Goal: Find specific page/section: Find specific page/section

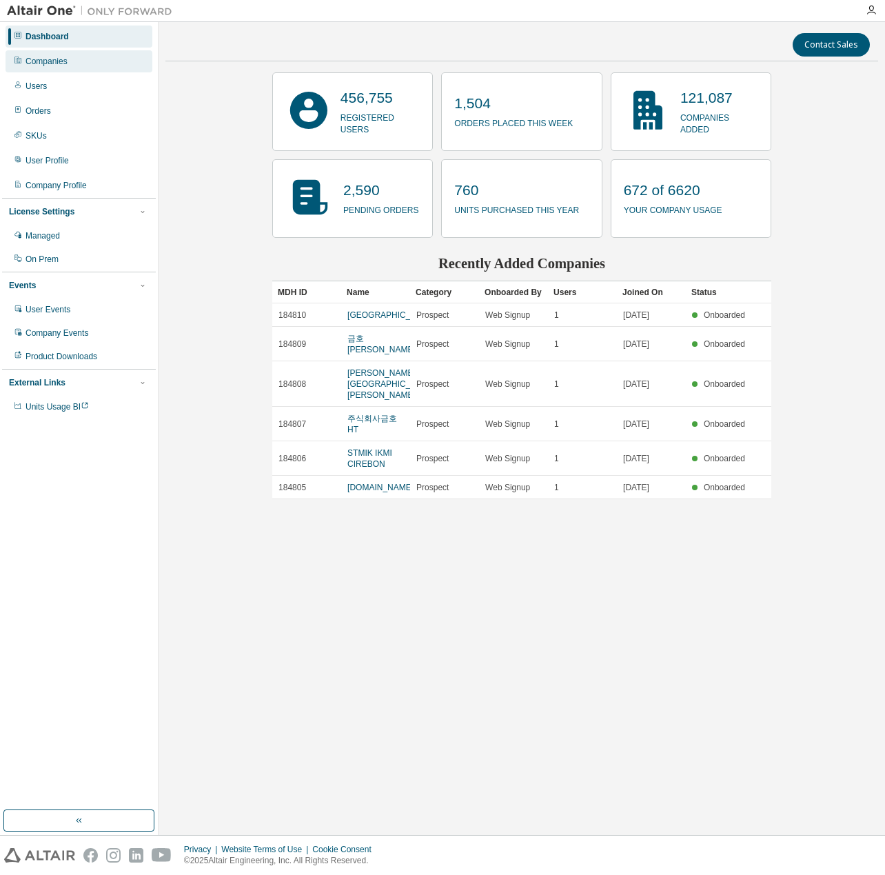
click at [62, 68] on div "Companies" at bounding box center [79, 61] width 147 height 22
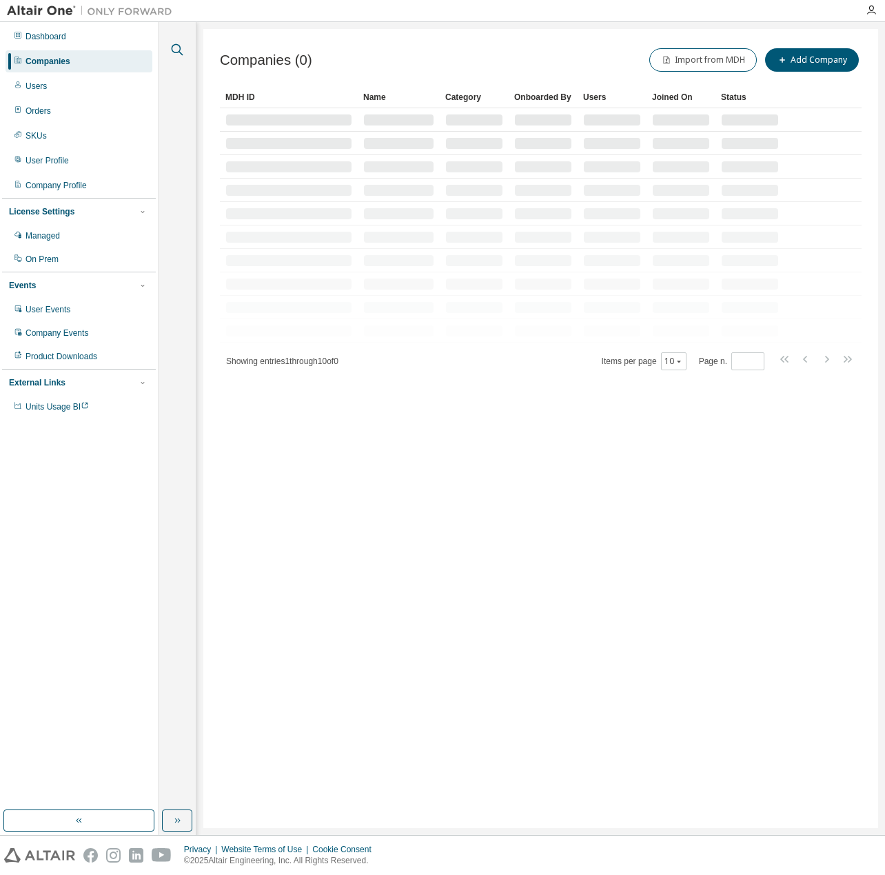
click at [184, 51] on icon "button" at bounding box center [177, 49] width 17 height 17
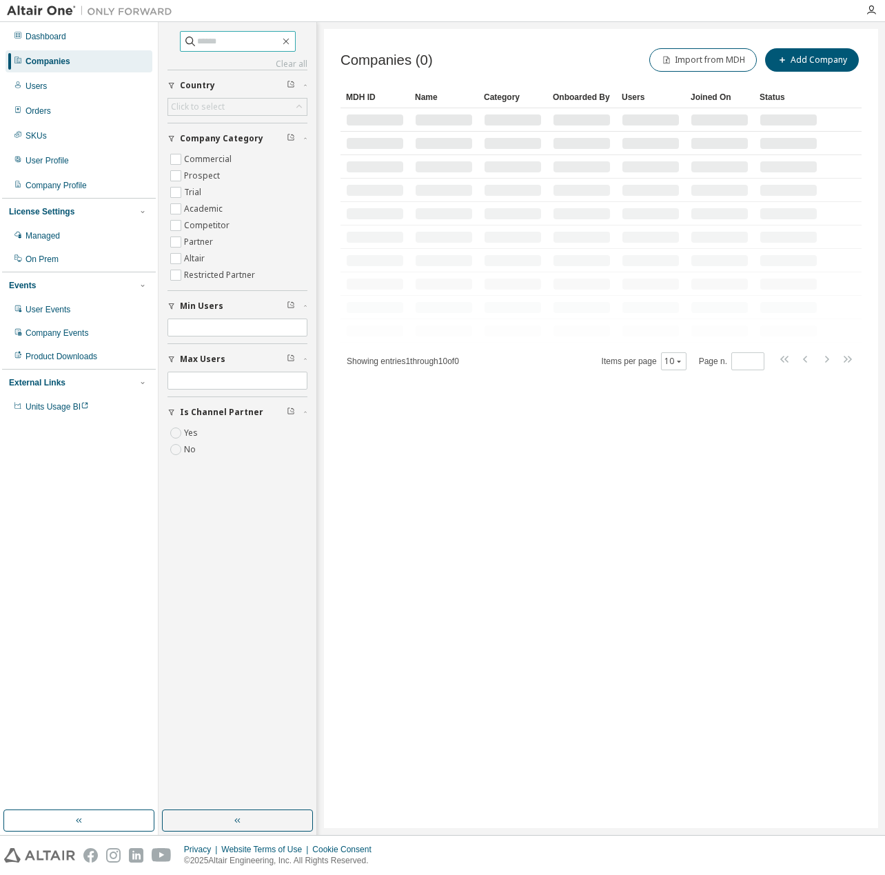
click at [208, 44] on input "text" at bounding box center [238, 41] width 83 height 14
paste input "**********"
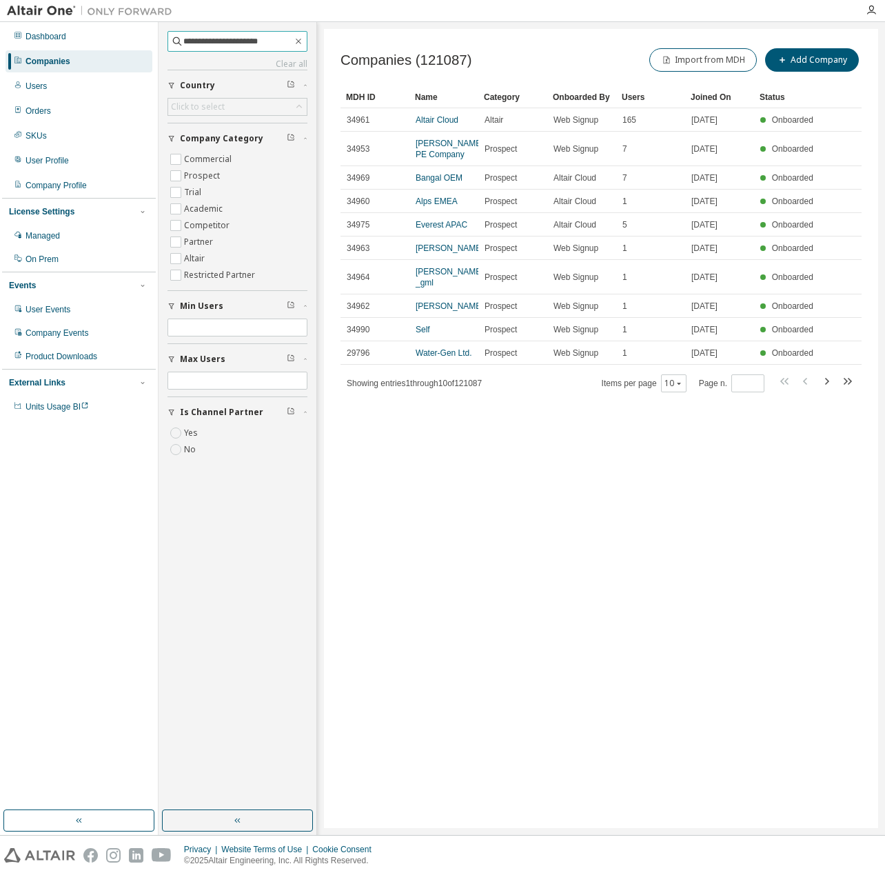
click at [193, 42] on input "**********" at bounding box center [238, 41] width 110 height 14
type input "**********"
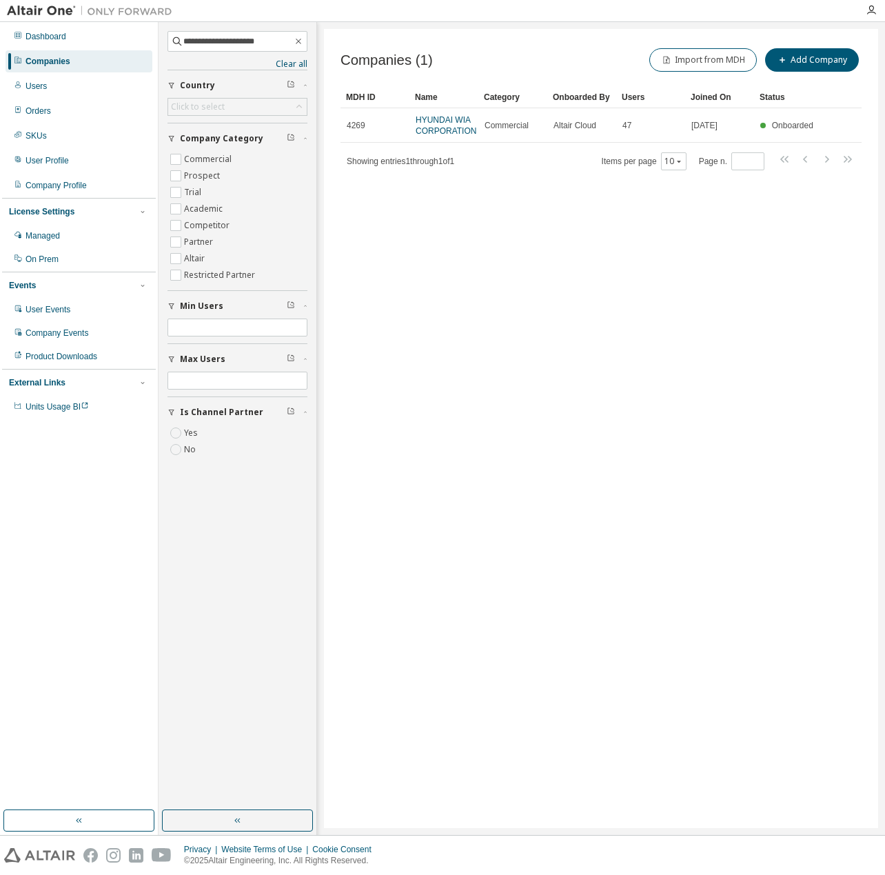
drag, startPoint x: 491, startPoint y: 325, endPoint x: 479, endPoint y: 313, distance: 17.1
click at [481, 320] on div "Companies (1) Import from MDH Add Company Clear Load Save Save As Field Operato…" at bounding box center [601, 428] width 554 height 799
drag, startPoint x: 505, startPoint y: 284, endPoint x: 516, endPoint y: 277, distance: 13.0
click at [505, 283] on div "Companies (1) Import from MDH Add Company Clear Load Save Save As Field Operato…" at bounding box center [601, 428] width 554 height 799
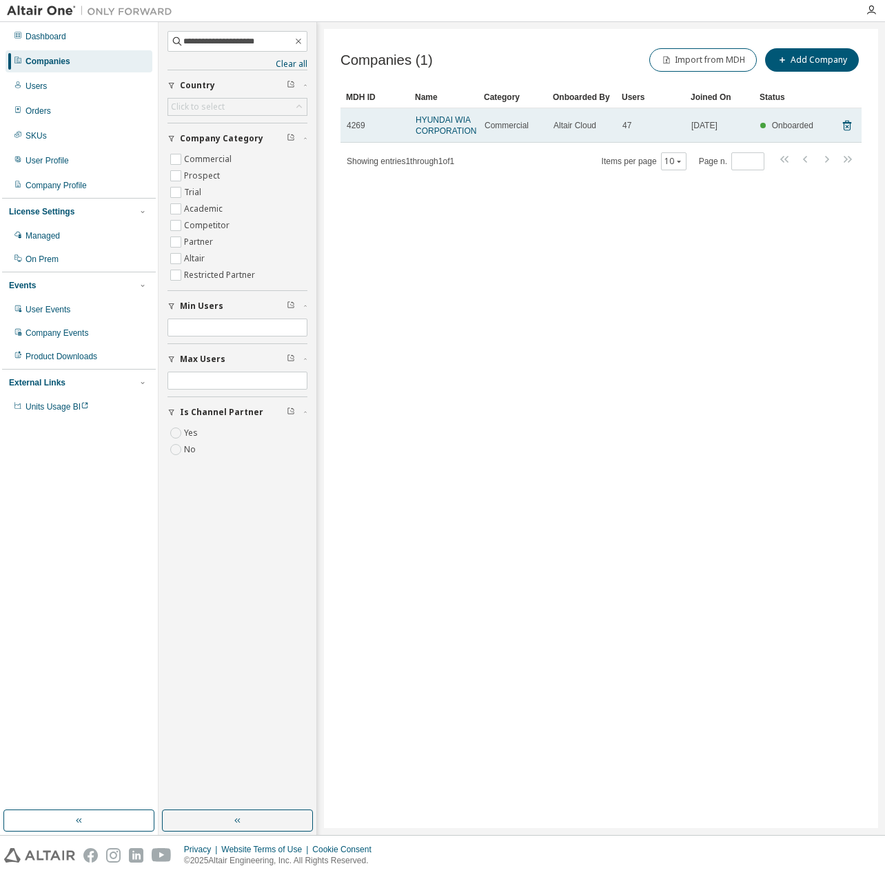
click at [457, 137] on td "HYUNDAI WIA CORPORATION" at bounding box center [444, 125] width 69 height 34
click at [459, 129] on link "HYUNDAI WIA CORPORATION" at bounding box center [446, 125] width 61 height 21
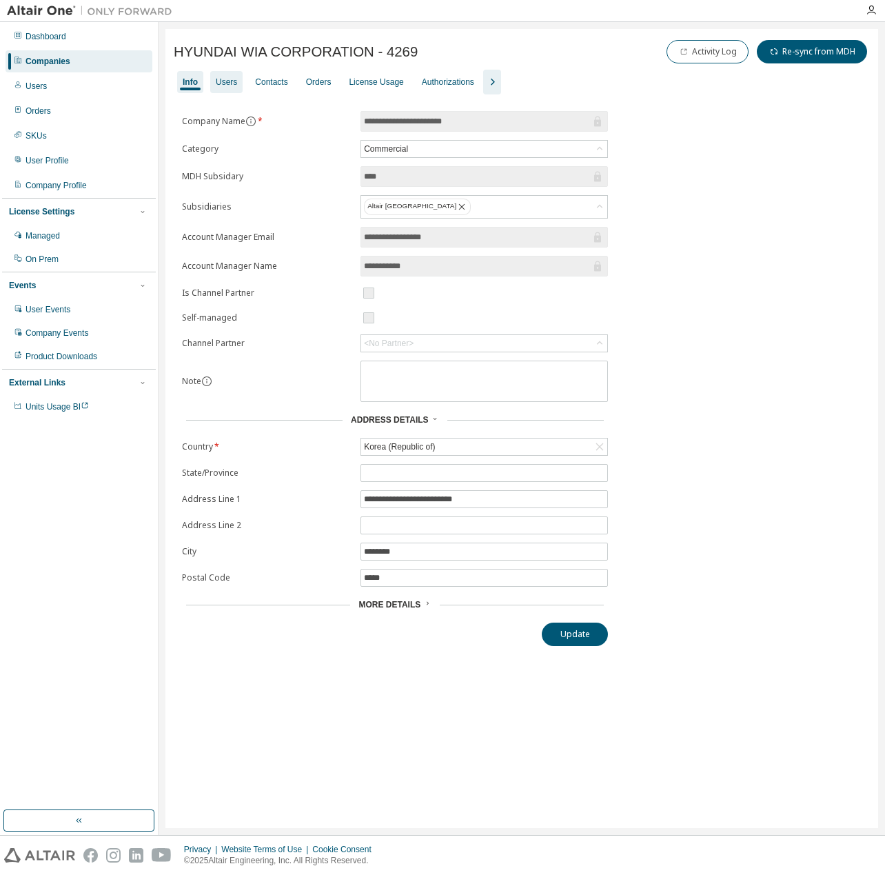
click at [241, 81] on div "Users" at bounding box center [226, 82] width 32 height 22
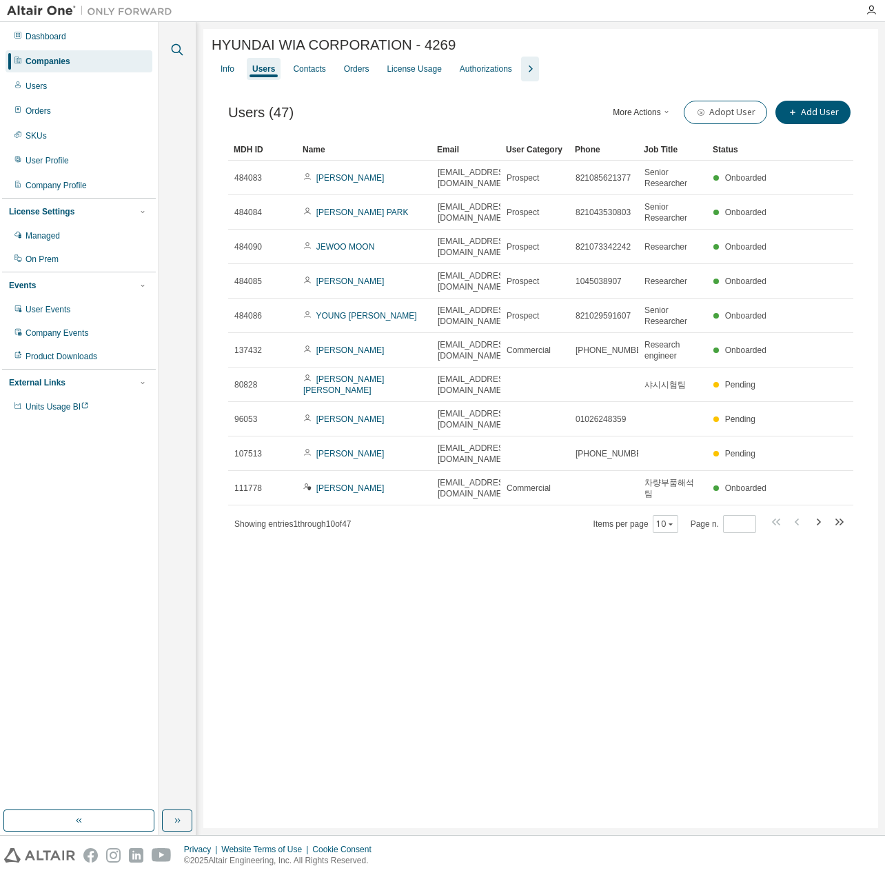
click at [177, 48] on icon "button" at bounding box center [177, 49] width 17 height 17
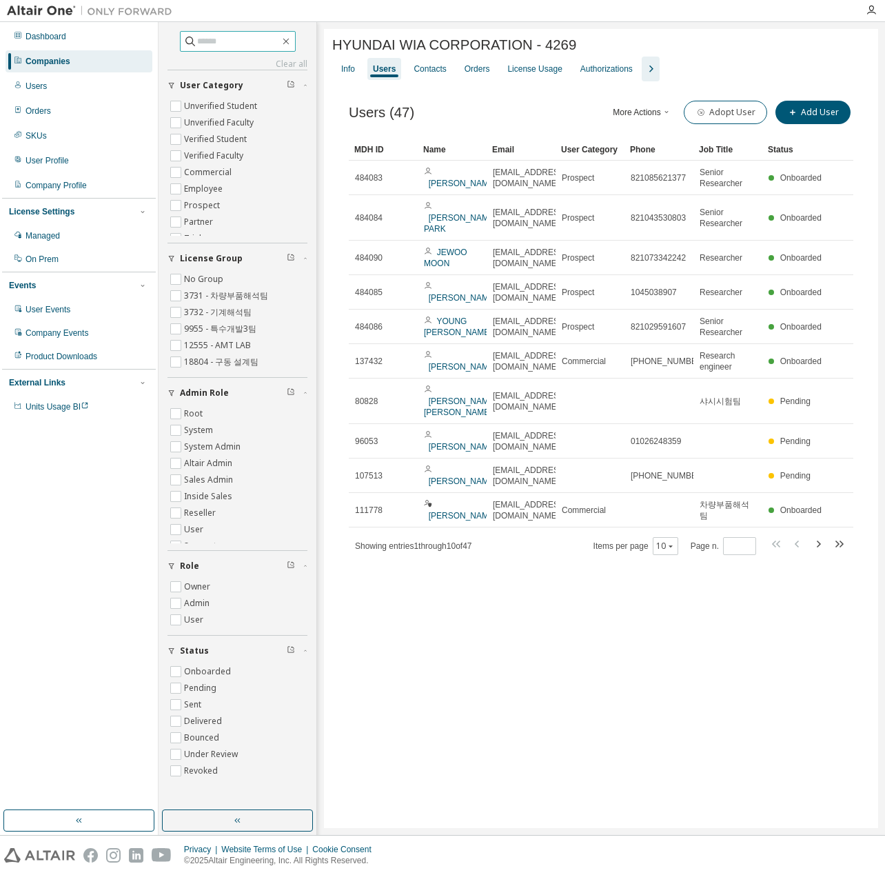
click at [229, 40] on input "text" at bounding box center [238, 41] width 83 height 14
paste input "**********"
click at [191, 41] on input "**********" at bounding box center [238, 41] width 110 height 14
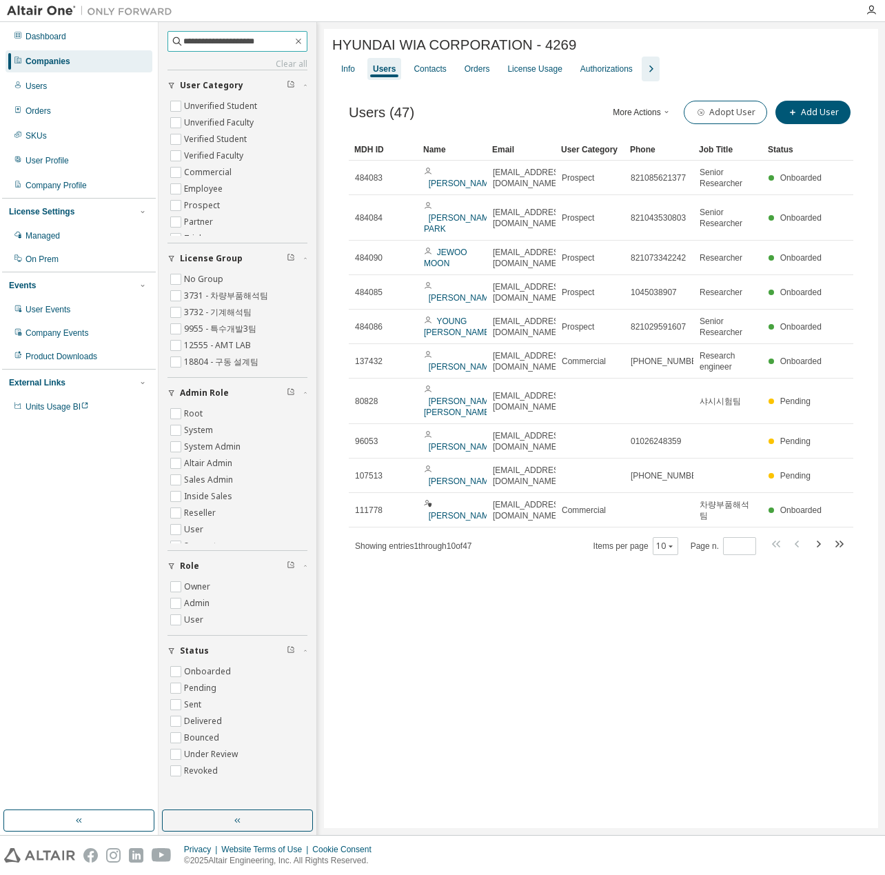
type input "**********"
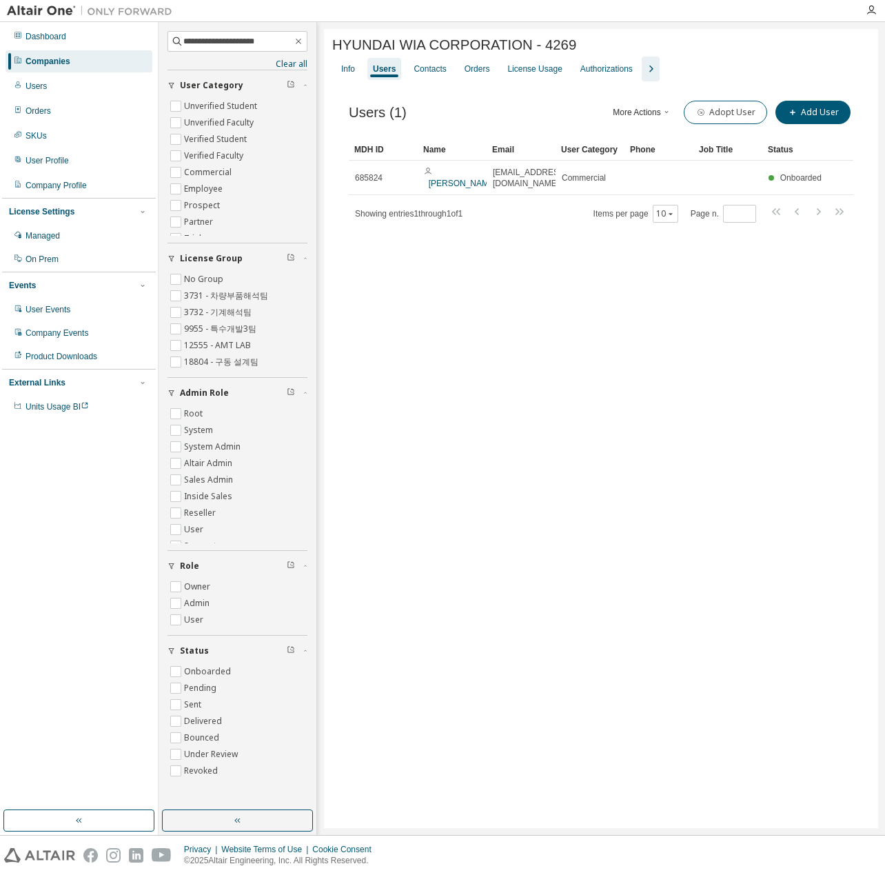
click at [568, 297] on div "HYUNDAI WIA CORPORATION - 4269 Clear Load Save Save As Field Operator Value Sel…" at bounding box center [601, 428] width 554 height 799
click at [520, 294] on div "HYUNDAI WIA CORPORATION - 4269 Clear Load Save Save As Field Operator Value Sel…" at bounding box center [601, 428] width 554 height 799
drag, startPoint x: 571, startPoint y: 47, endPoint x: 535, endPoint y: 47, distance: 35.9
click at [535, 47] on div "HYUNDAI WIA CORPORATION - 4269" at bounding box center [601, 45] width 538 height 16
copy span "4269"
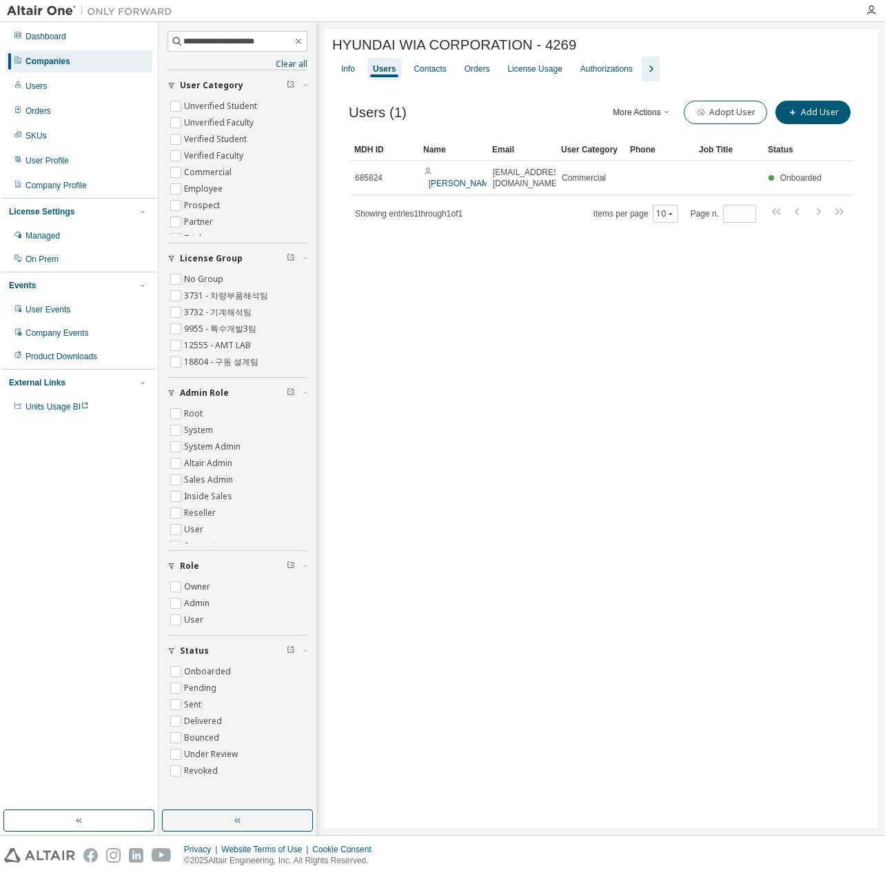
click at [572, 433] on div "HYUNDAI WIA CORPORATION - 4269 Clear Load Save Save As Field Operator Value Sel…" at bounding box center [601, 428] width 554 height 799
click at [378, 68] on div "Users" at bounding box center [384, 68] width 23 height 11
click at [357, 71] on div "Info" at bounding box center [348, 69] width 25 height 22
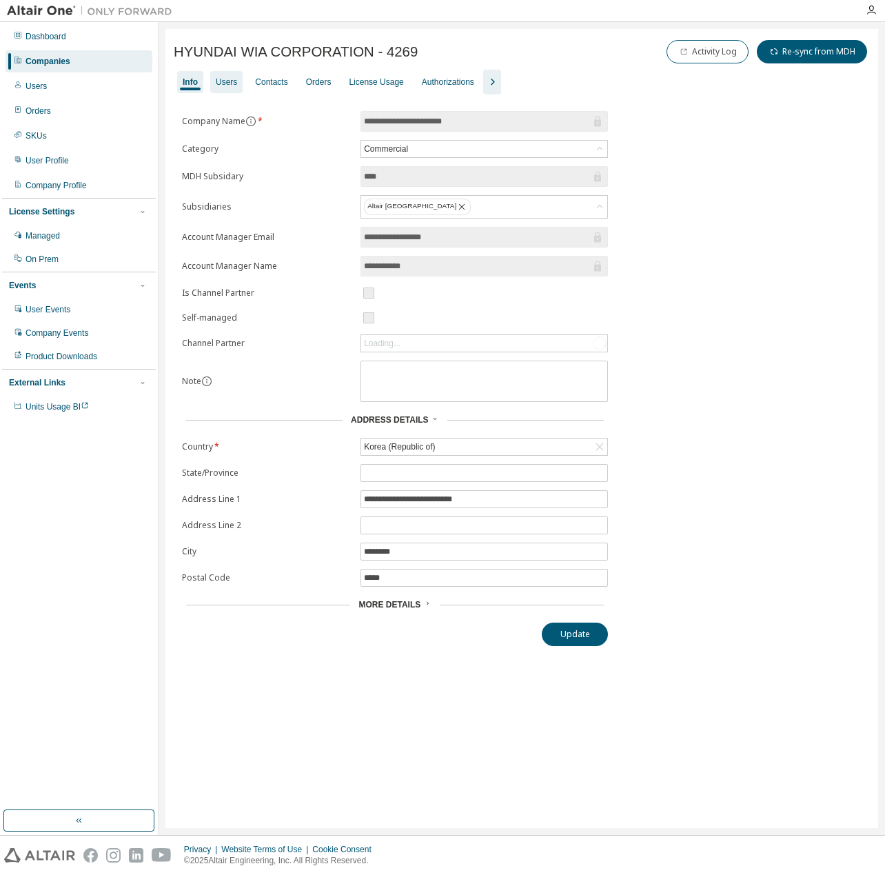
click at [232, 80] on div "Users" at bounding box center [226, 82] width 21 height 11
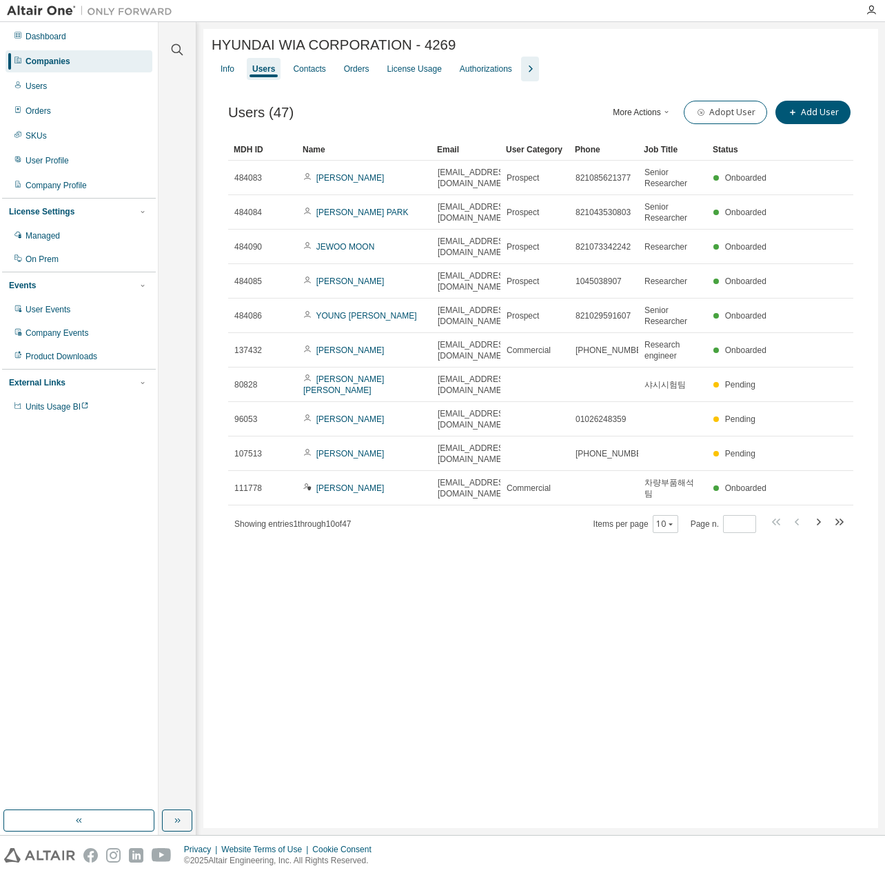
click at [644, 112] on button "More Actions" at bounding box center [643, 112] width 66 height 23
click at [677, 697] on div "HYUNDAI WIA CORPORATION - 4269 Clear Load Save Save As Field Operator Value Sel…" at bounding box center [540, 428] width 675 height 799
click at [668, 530] on div "10" at bounding box center [666, 524] width 26 height 18
click at [667, 530] on button "10" at bounding box center [666, 524] width 19 height 11
click at [668, 619] on div "100" at bounding box center [711, 622] width 110 height 17
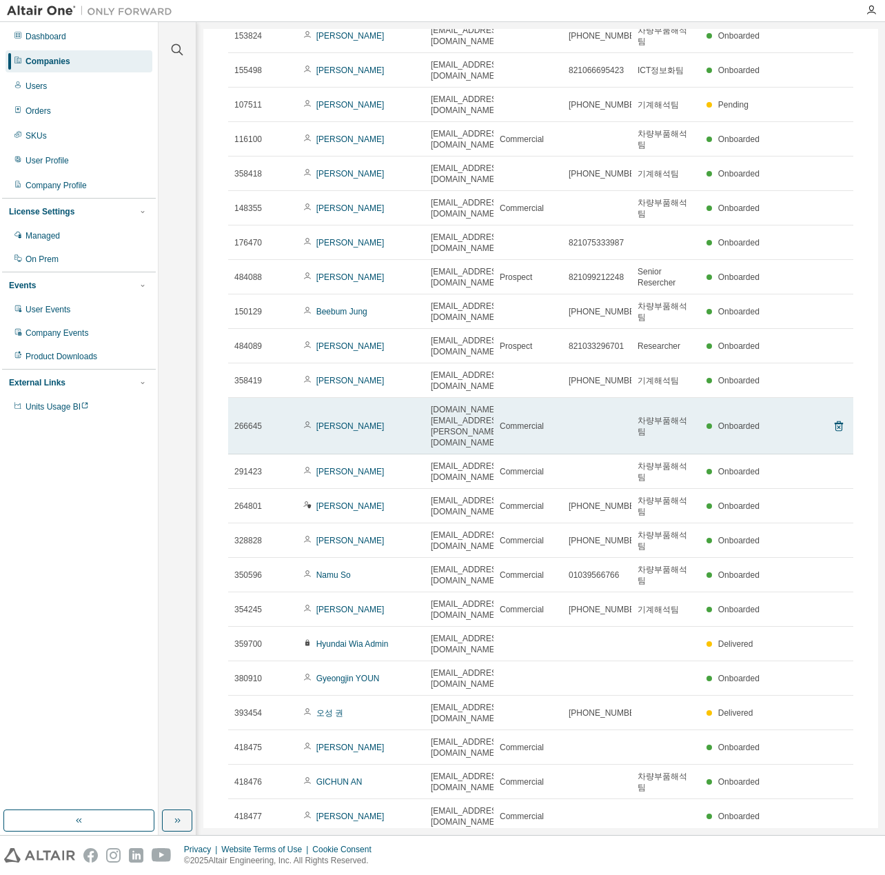
scroll to position [1039, 0]
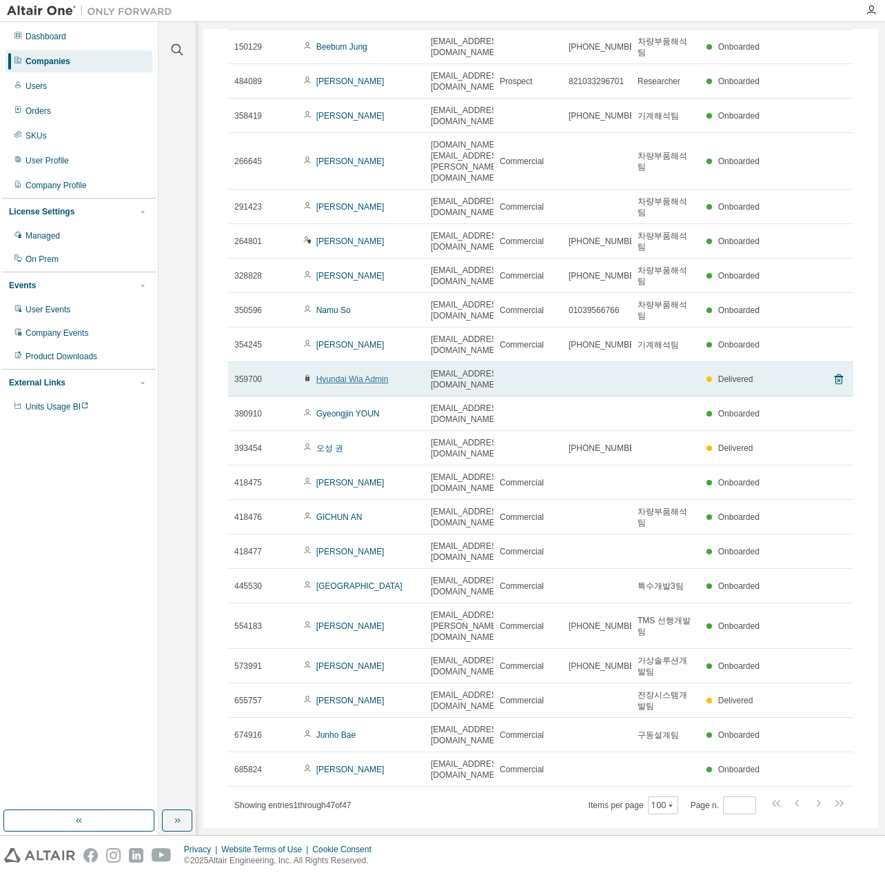
click at [357, 374] on link "Hyundai Wia Admin" at bounding box center [353, 379] width 72 height 10
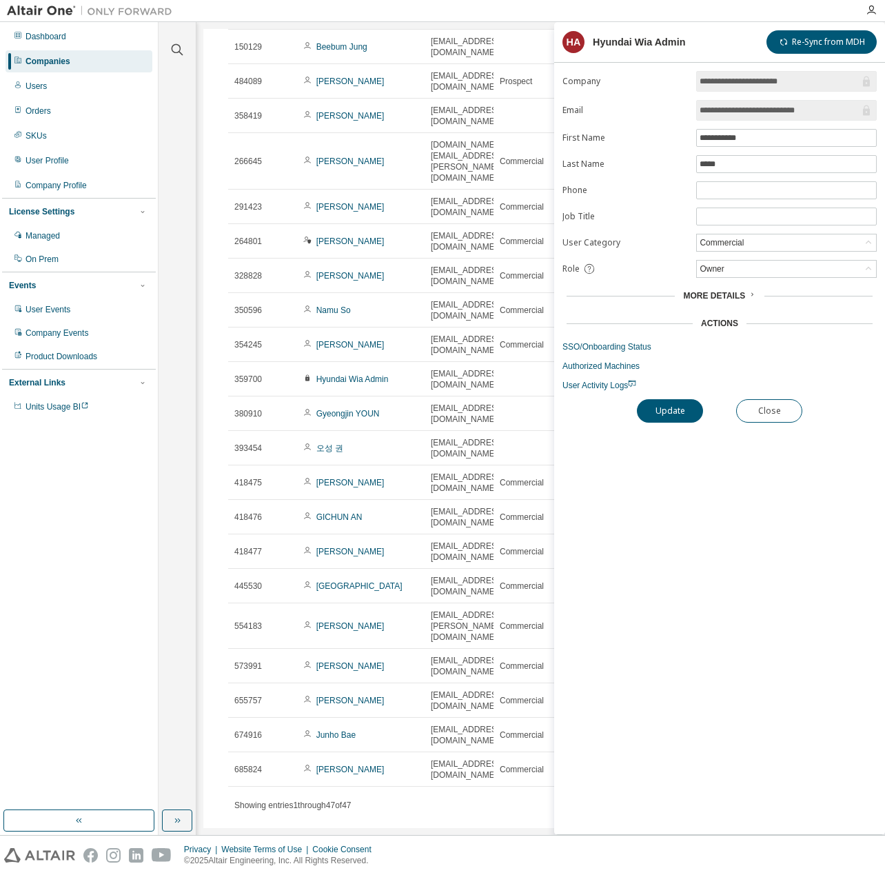
click at [783, 408] on button "Close" at bounding box center [769, 410] width 66 height 23
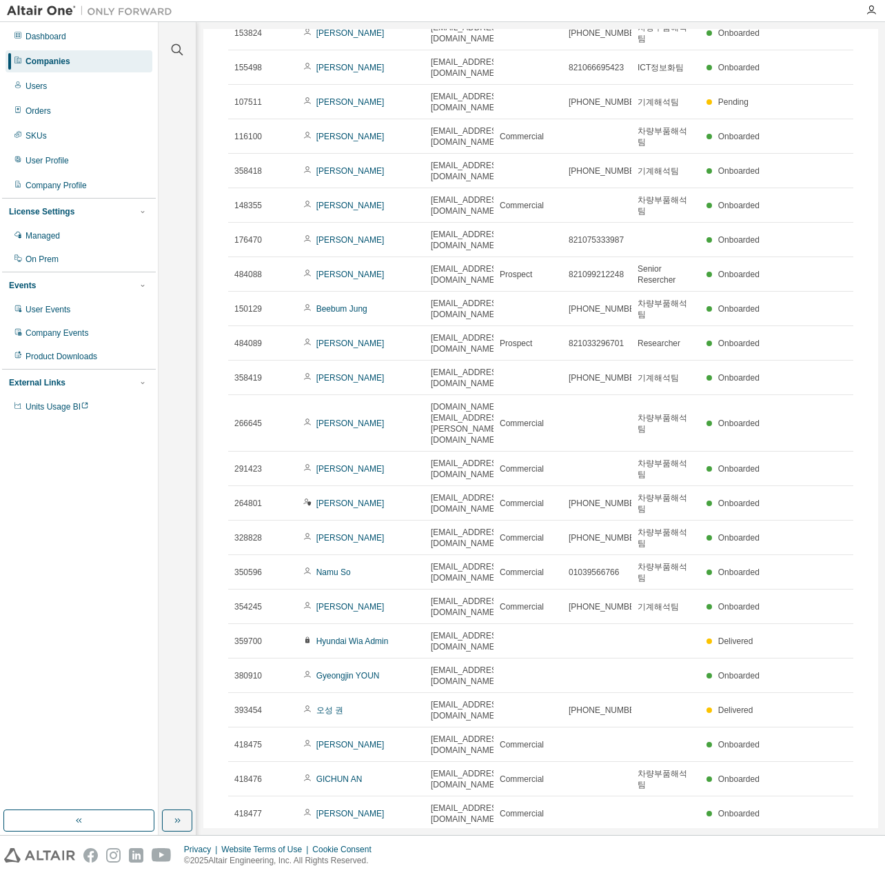
scroll to position [819, 0]
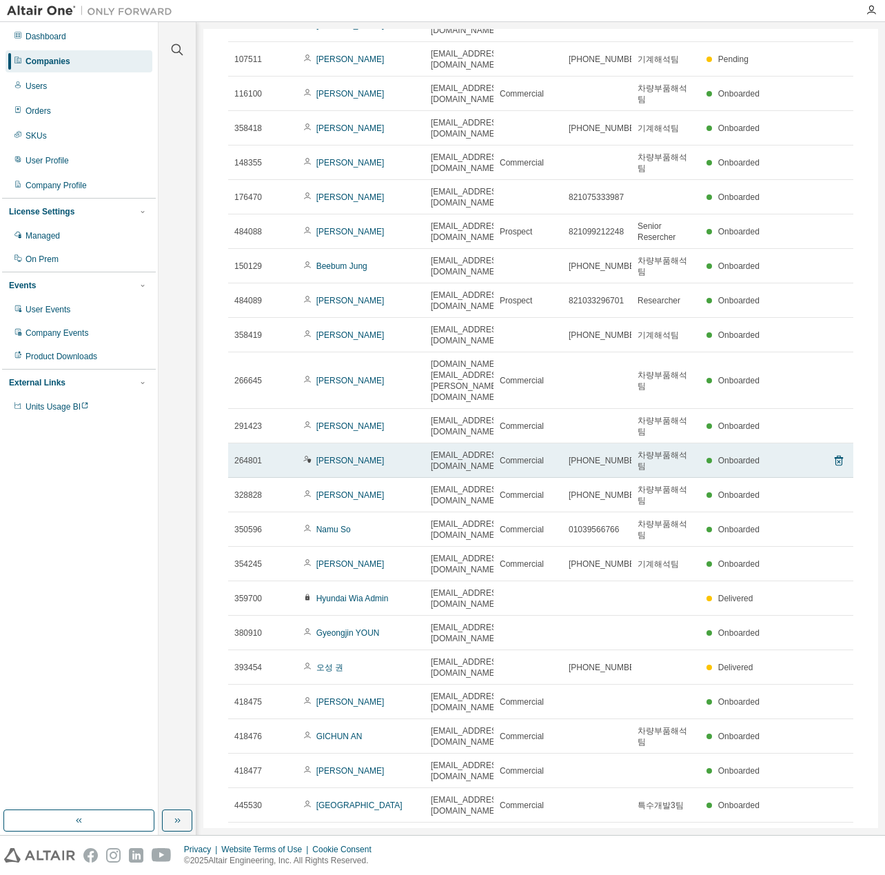
click at [314, 455] on span "Gisu Kim" at bounding box center [343, 460] width 81 height 11
click at [337, 456] on link "Gisu Kim" at bounding box center [351, 461] width 68 height 10
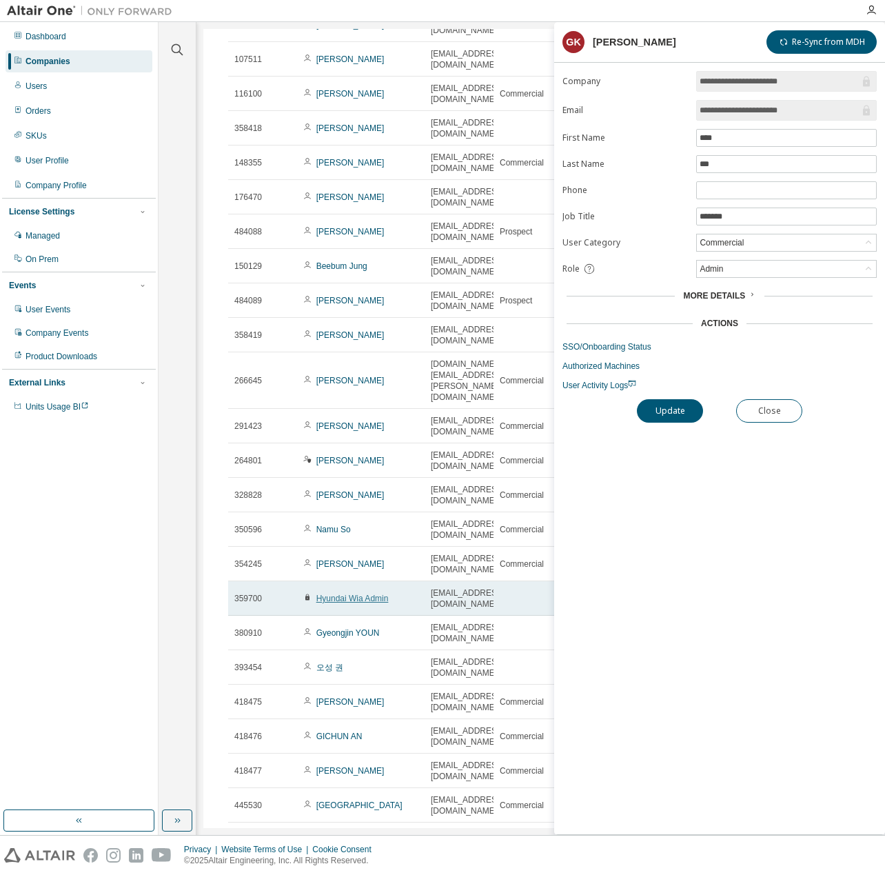
click at [370, 594] on link "Hyundai Wia Admin" at bounding box center [353, 599] width 72 height 10
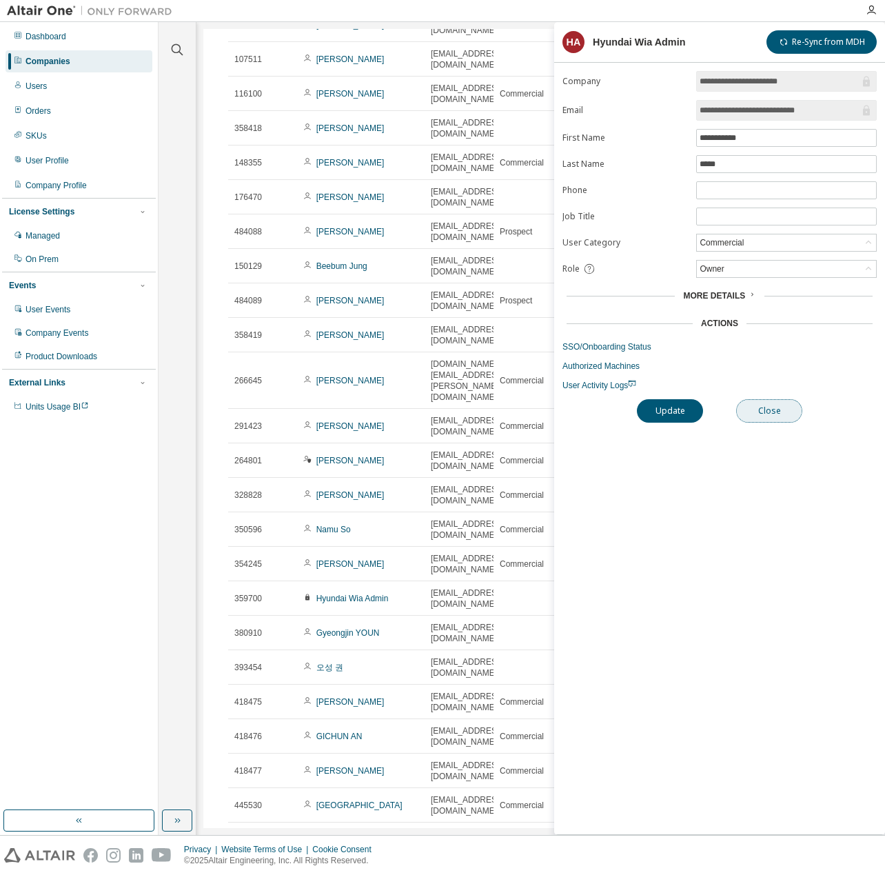
click at [762, 410] on button "Close" at bounding box center [769, 410] width 66 height 23
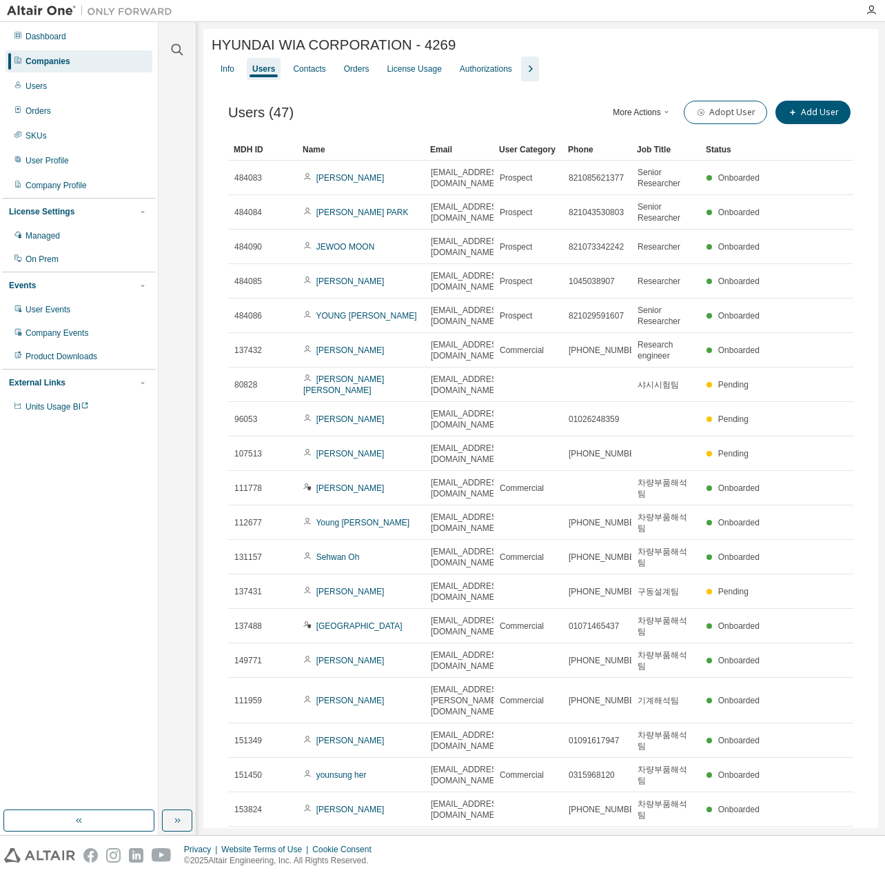
click at [532, 72] on icon "button" at bounding box center [530, 69] width 17 height 17
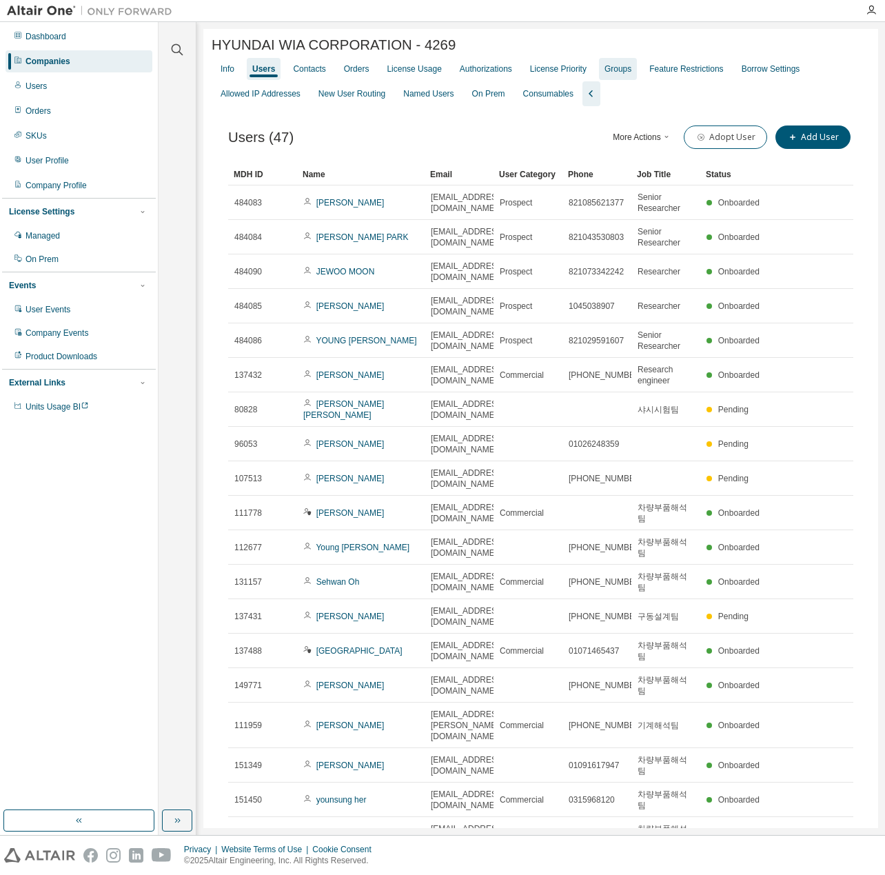
click at [614, 71] on div "Groups" at bounding box center [618, 68] width 27 height 11
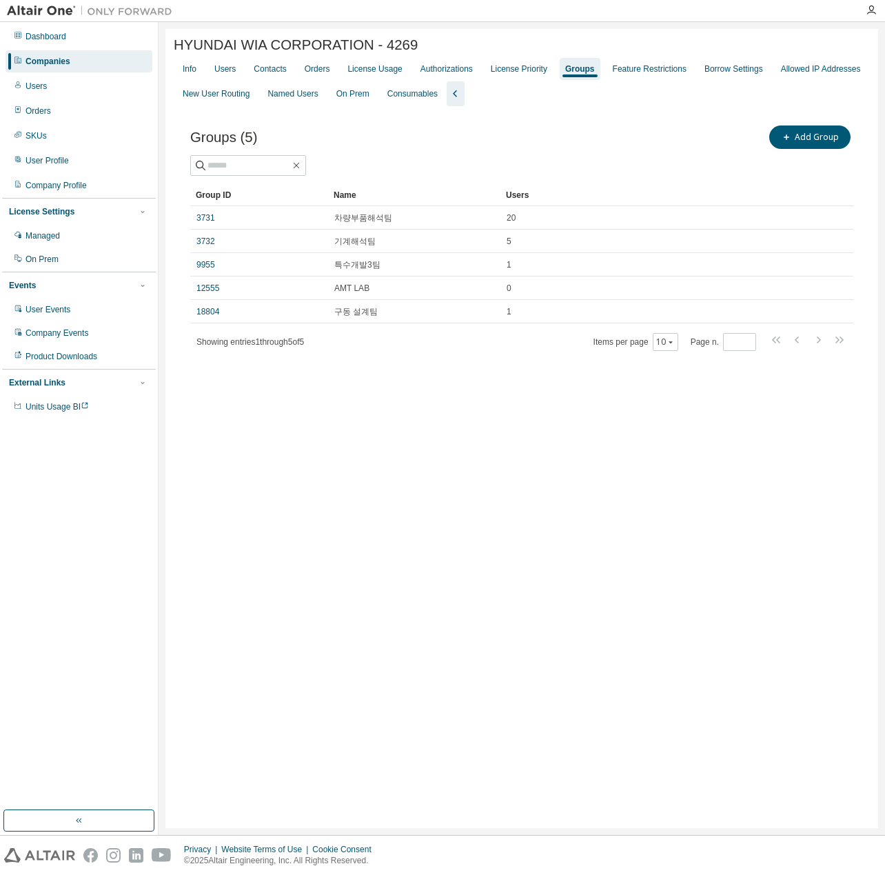
click at [564, 388] on div "Groups (5) Add Group Clear Load Save Save As Field Operator Value Select filter…" at bounding box center [522, 246] width 697 height 281
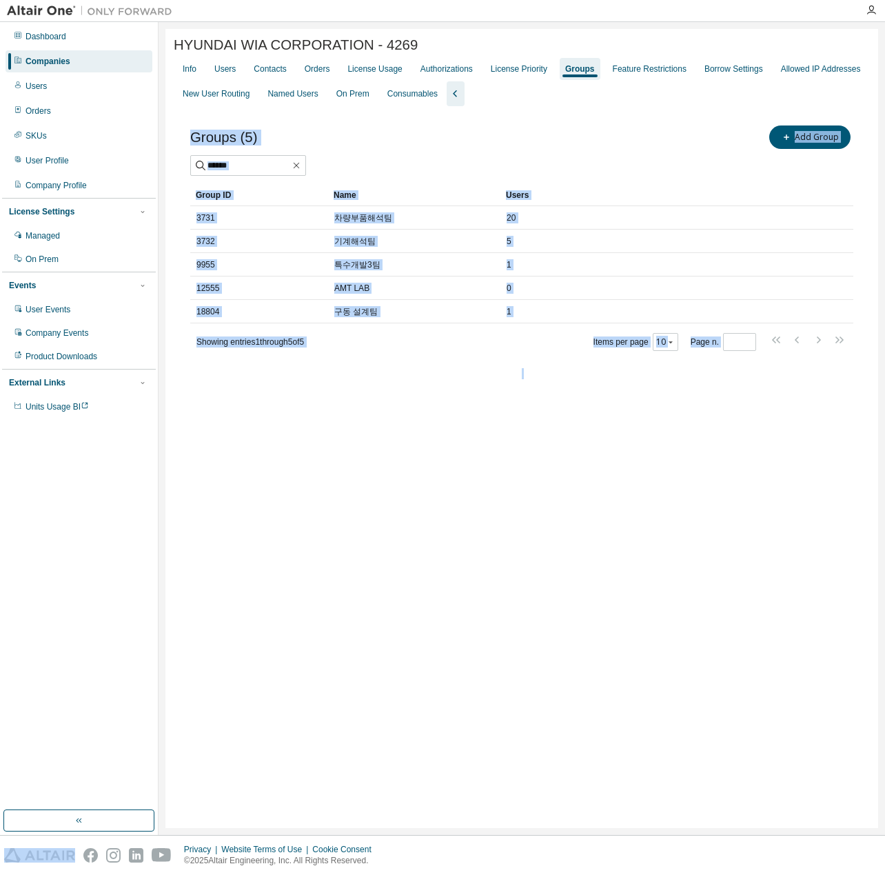
click at [565, 387] on div "Groups (5) Add Group Clear Load Save Save As Field Operator Value Select filter…" at bounding box center [522, 246] width 697 height 281
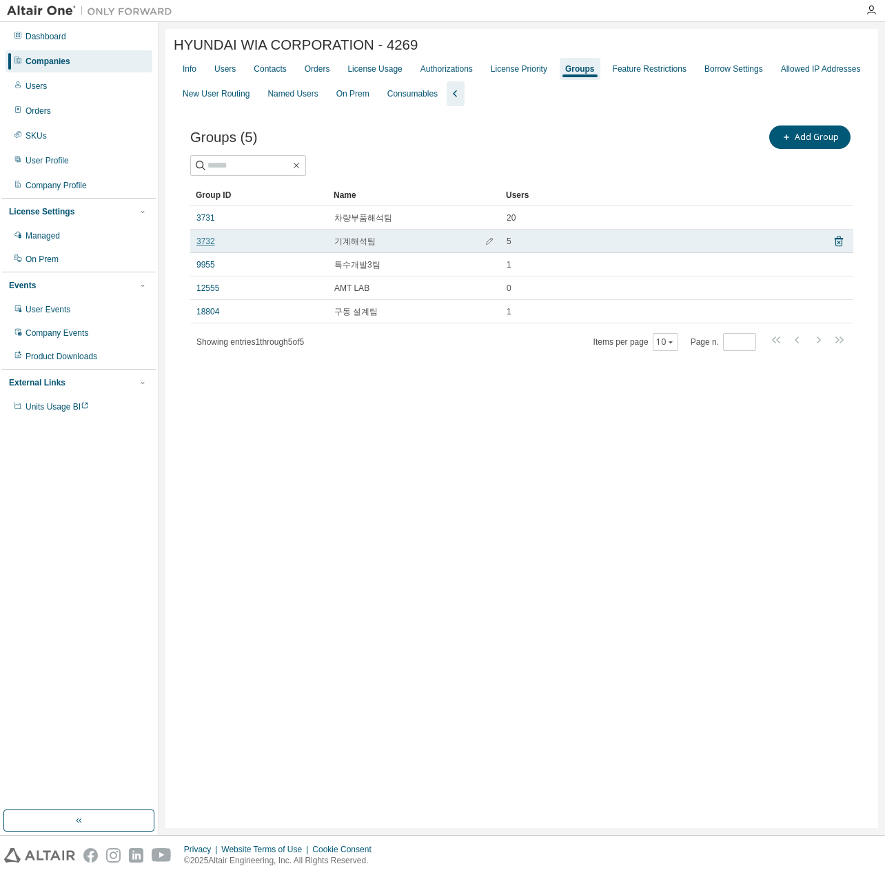
click at [201, 239] on link "3732" at bounding box center [206, 241] width 19 height 11
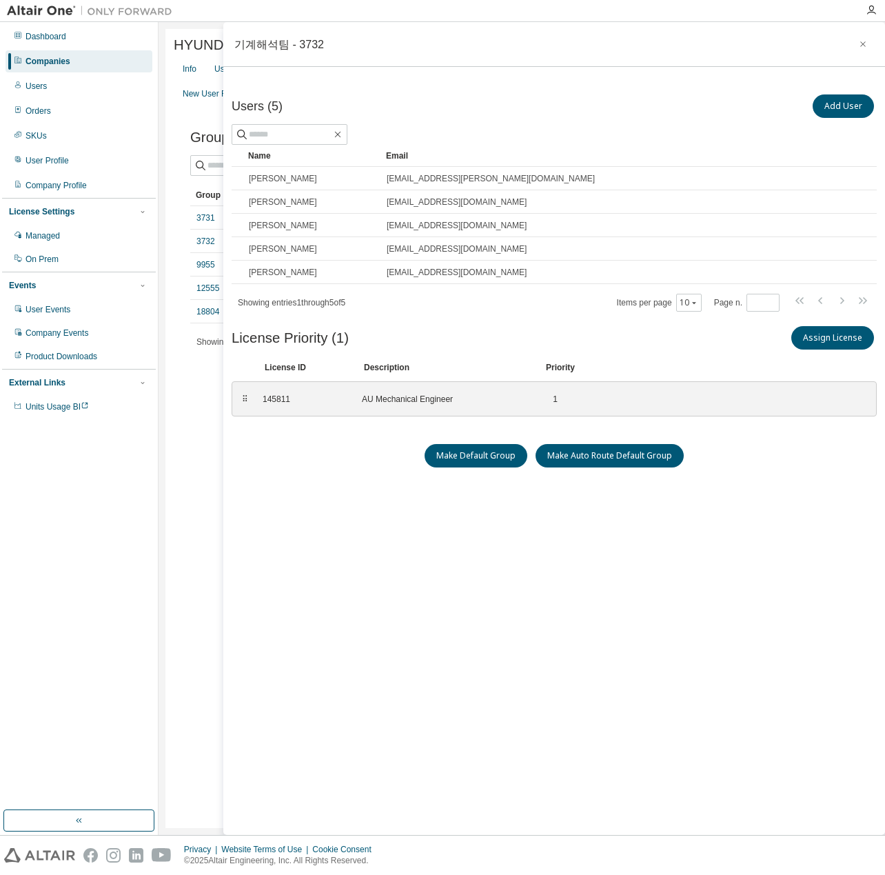
click at [859, 42] on icon "button" at bounding box center [864, 44] width 10 height 11
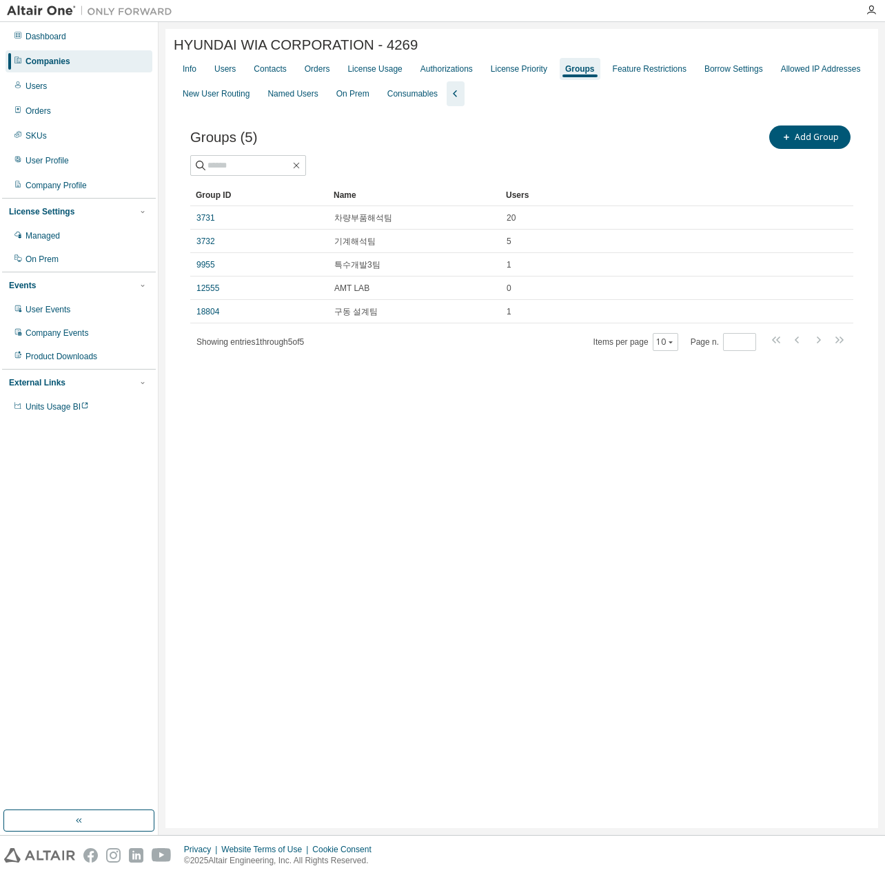
click at [400, 439] on div "HYUNDAI WIA CORPORATION - 4269 Clear Load Save Save As Field Operator Value Sel…" at bounding box center [522, 428] width 713 height 799
click at [407, 426] on div "HYUNDAI WIA CORPORATION - 4269 Clear Load Save Save As Field Operator Value Sel…" at bounding box center [522, 428] width 713 height 799
drag, startPoint x: 405, startPoint y: 425, endPoint x: 408, endPoint y: 414, distance: 10.5
click at [405, 425] on div "HYUNDAI WIA CORPORATION - 4269 Clear Load Save Save As Field Operator Value Sel…" at bounding box center [522, 428] width 713 height 799
click at [238, 73] on div "Users" at bounding box center [225, 69] width 32 height 22
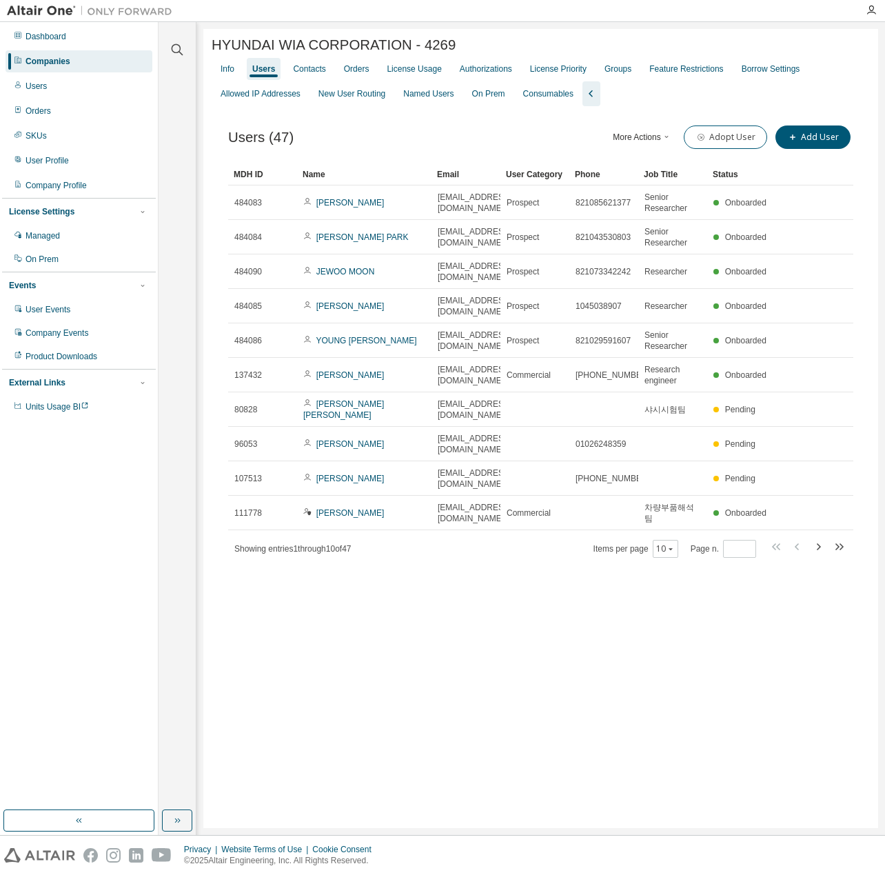
click at [728, 699] on div "HYUNDAI WIA CORPORATION - 4269 Clear Load Save Save As Field Operator Value Sel…" at bounding box center [540, 428] width 675 height 799
click at [626, 137] on button "More Actions" at bounding box center [643, 137] width 66 height 23
click at [765, 665] on div "HYUNDAI WIA CORPORATION - 4269 Clear Load Save Save As Field Operator Value Sel…" at bounding box center [540, 428] width 675 height 799
drag, startPoint x: 455, startPoint y: 612, endPoint x: 466, endPoint y: 606, distance: 12.3
click at [455, 612] on div "HYUNDAI WIA CORPORATION - 4269 Clear Load Save Save As Field Operator Value Sel…" at bounding box center [540, 428] width 675 height 799
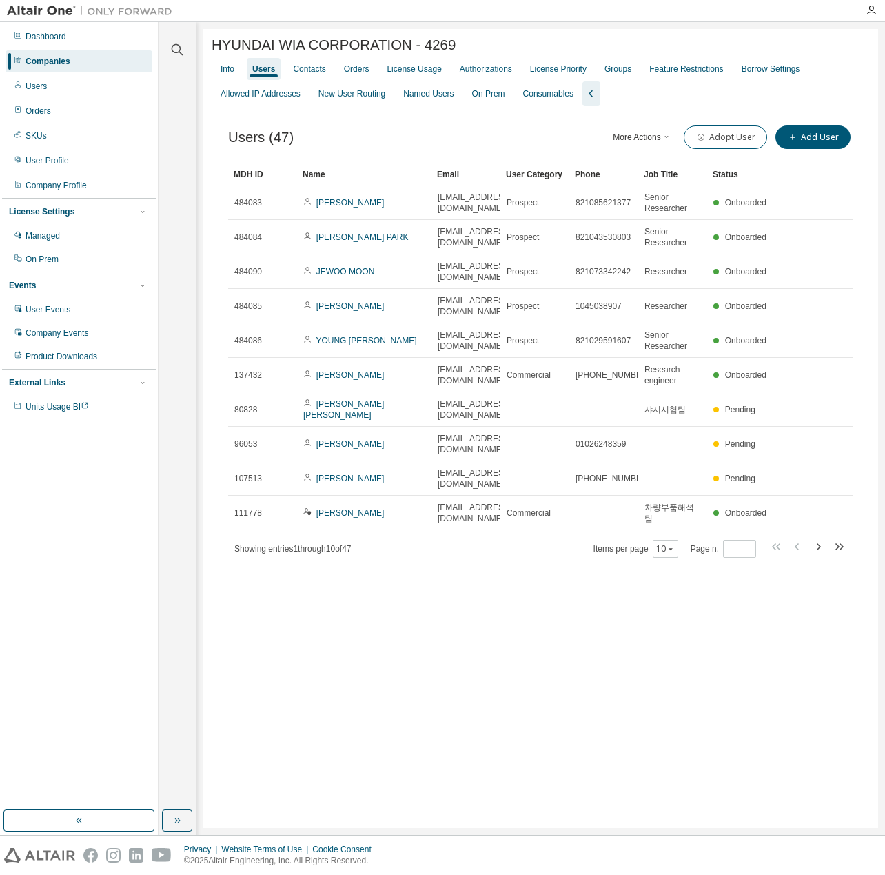
click at [450, 614] on div "HYUNDAI WIA CORPORATION - 4269 Clear Load Save Save As Field Operator Value Sel…" at bounding box center [540, 428] width 675 height 799
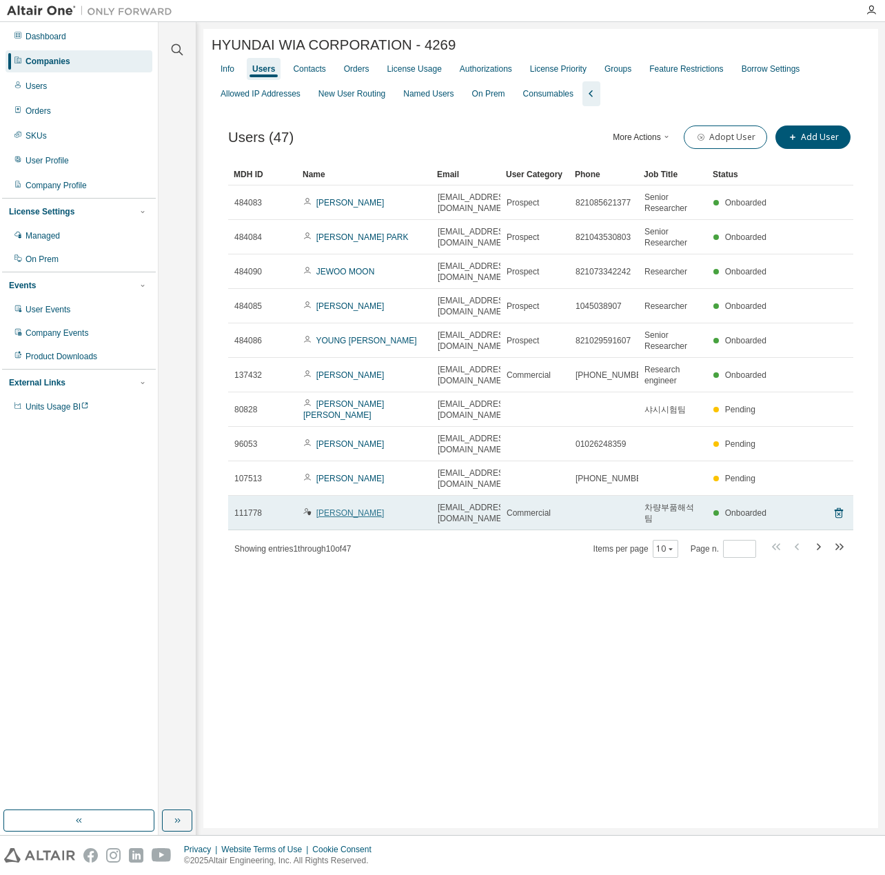
click at [334, 518] on link "Jun Kee Seol" at bounding box center [351, 513] width 68 height 10
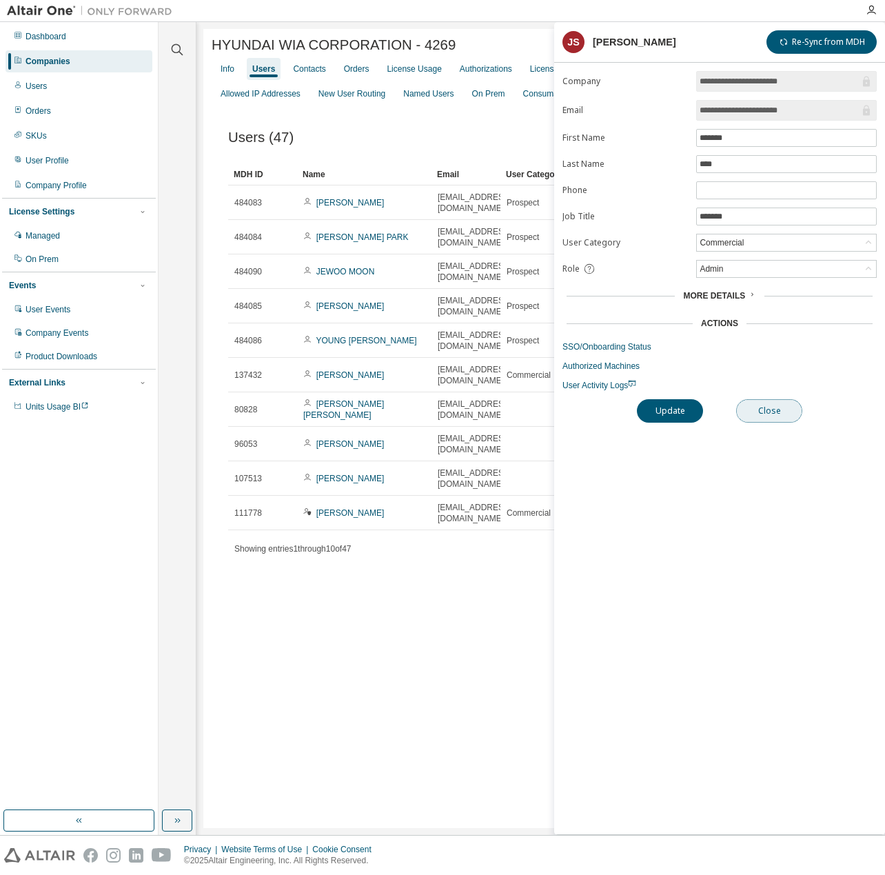
click at [796, 414] on button "Close" at bounding box center [769, 410] width 66 height 23
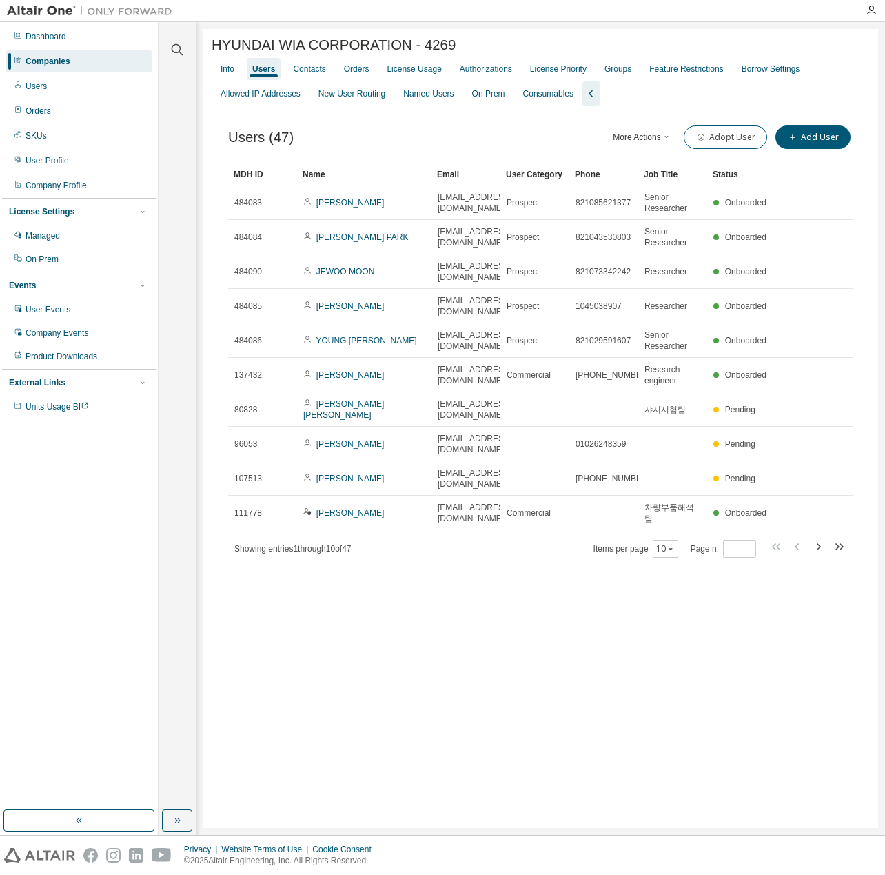
click at [714, 672] on div "HYUNDAI WIA CORPORATION - 4269 Clear Load Save Save As Field Operator Value Sel…" at bounding box center [540, 428] width 675 height 799
click at [550, 68] on div "License Priority" at bounding box center [558, 68] width 57 height 11
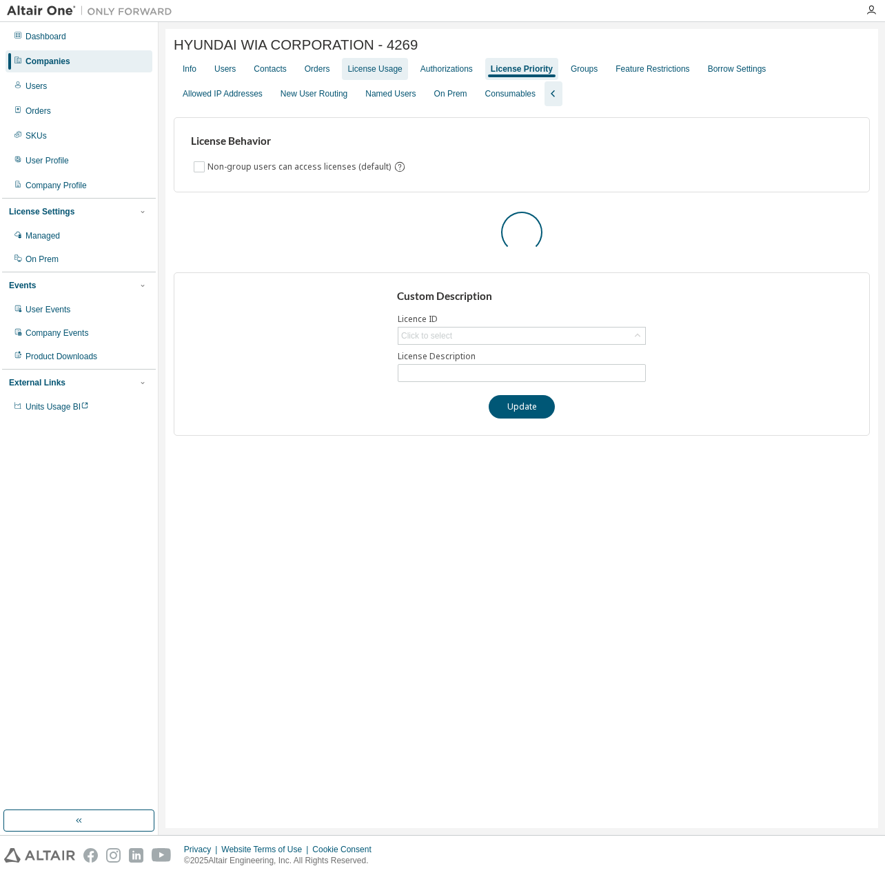
click at [382, 73] on div "License Usage" at bounding box center [375, 68] width 54 height 11
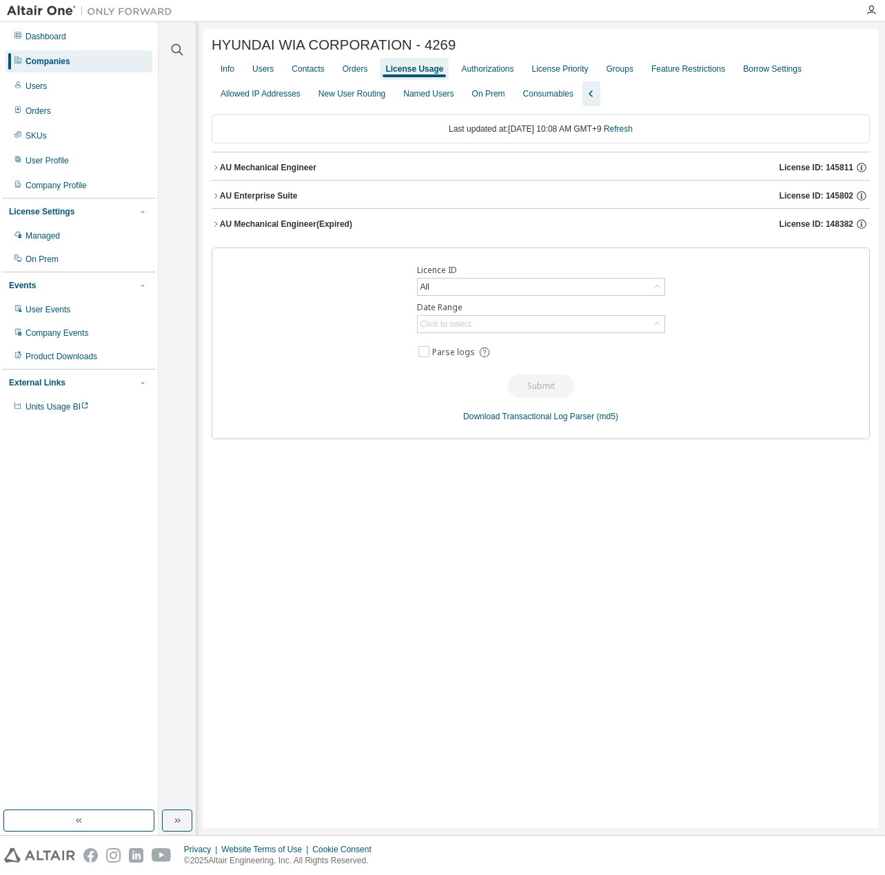
click at [364, 644] on div "HYUNDAI WIA CORPORATION - 4269 Clear Load Save Save As Field Operator Value Sel…" at bounding box center [540, 428] width 675 height 799
